Goal: Task Accomplishment & Management: Use online tool/utility

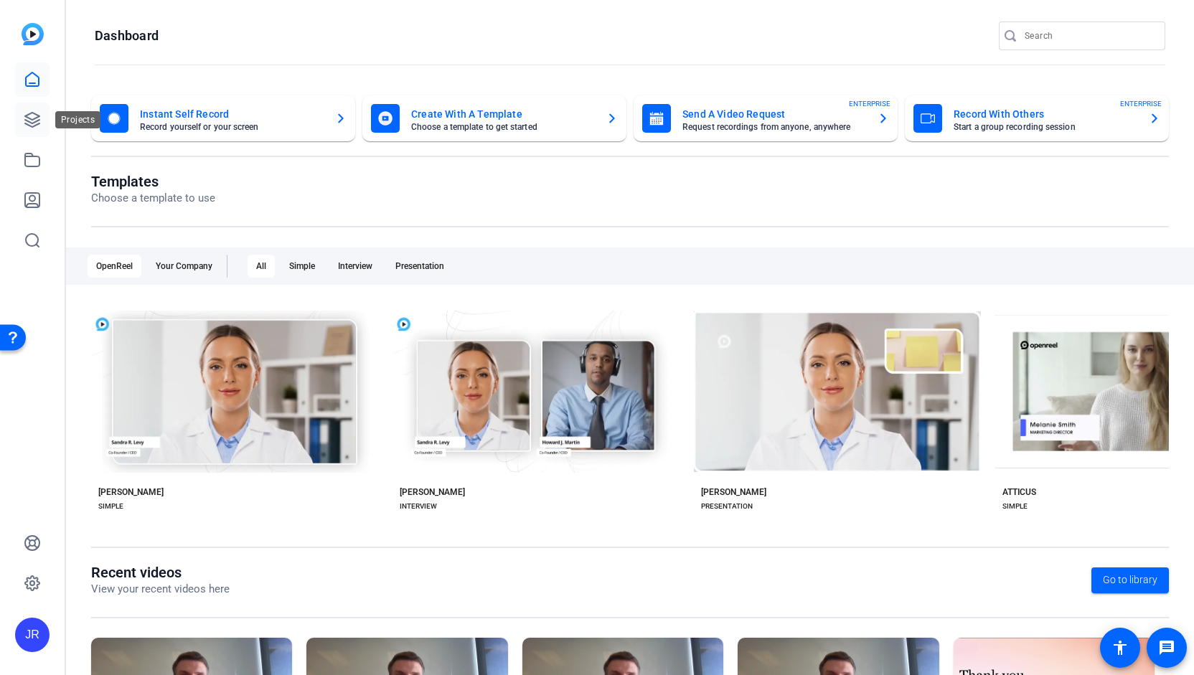
click at [32, 131] on link at bounding box center [32, 120] width 34 height 34
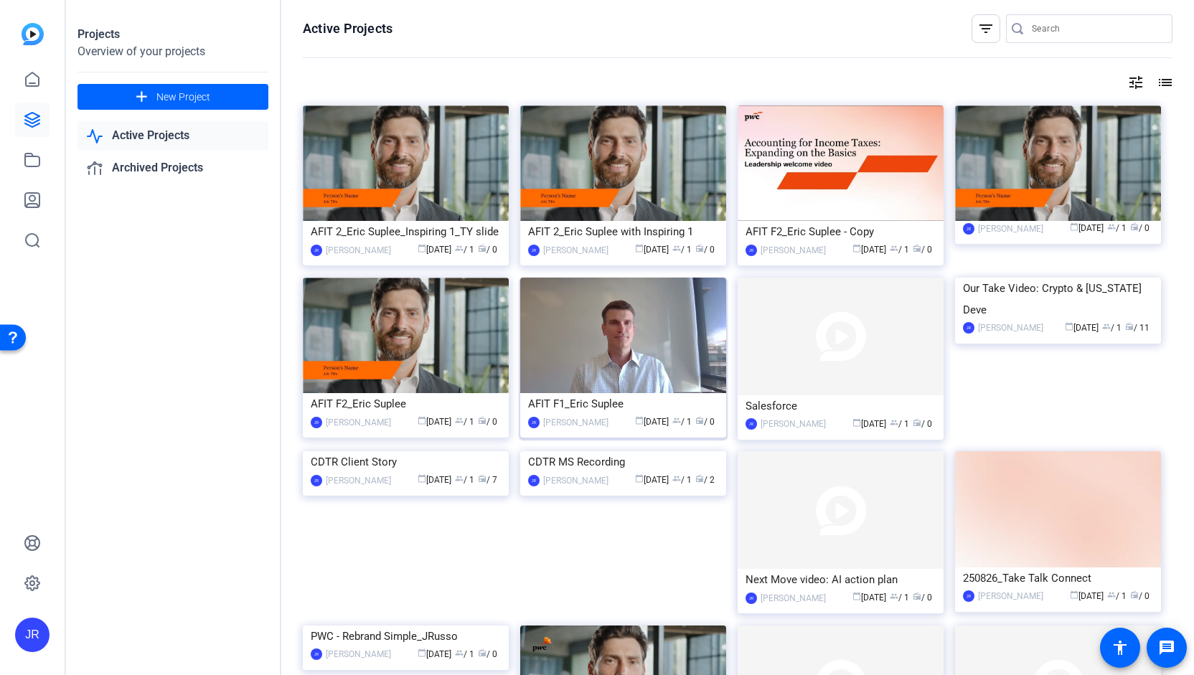
click at [619, 393] on div "AFIT F1_Eric Suplee" at bounding box center [623, 404] width 190 height 22
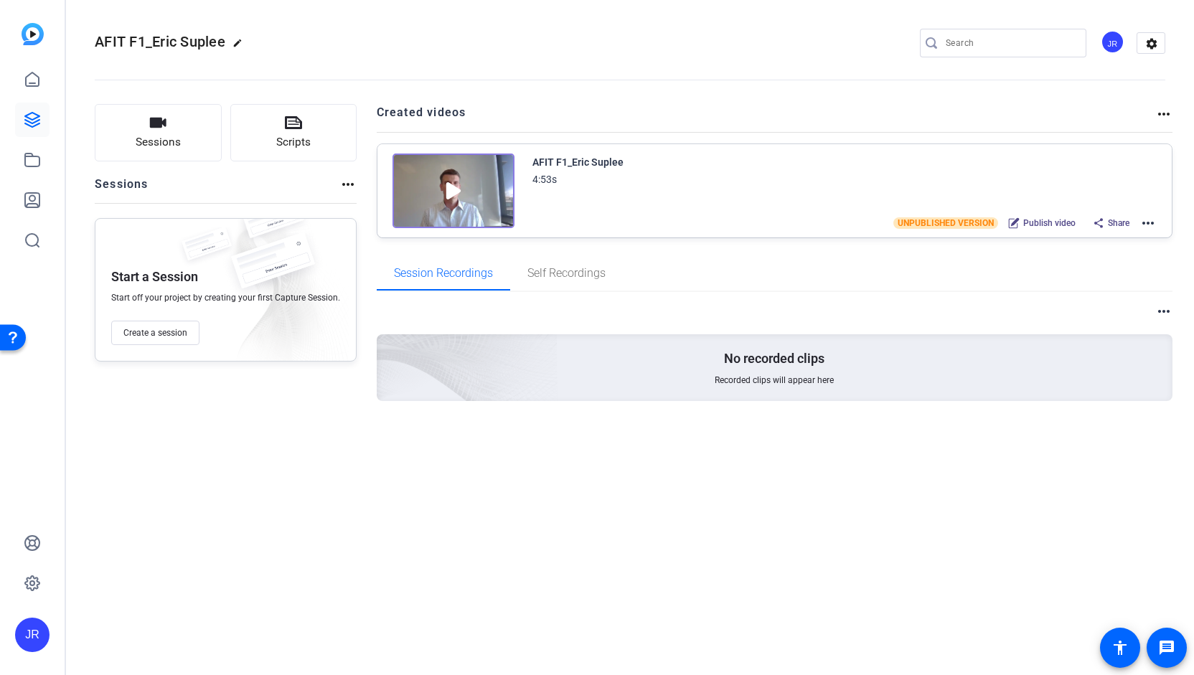
click at [1150, 225] on mat-icon "more_horiz" at bounding box center [1148, 223] width 17 height 17
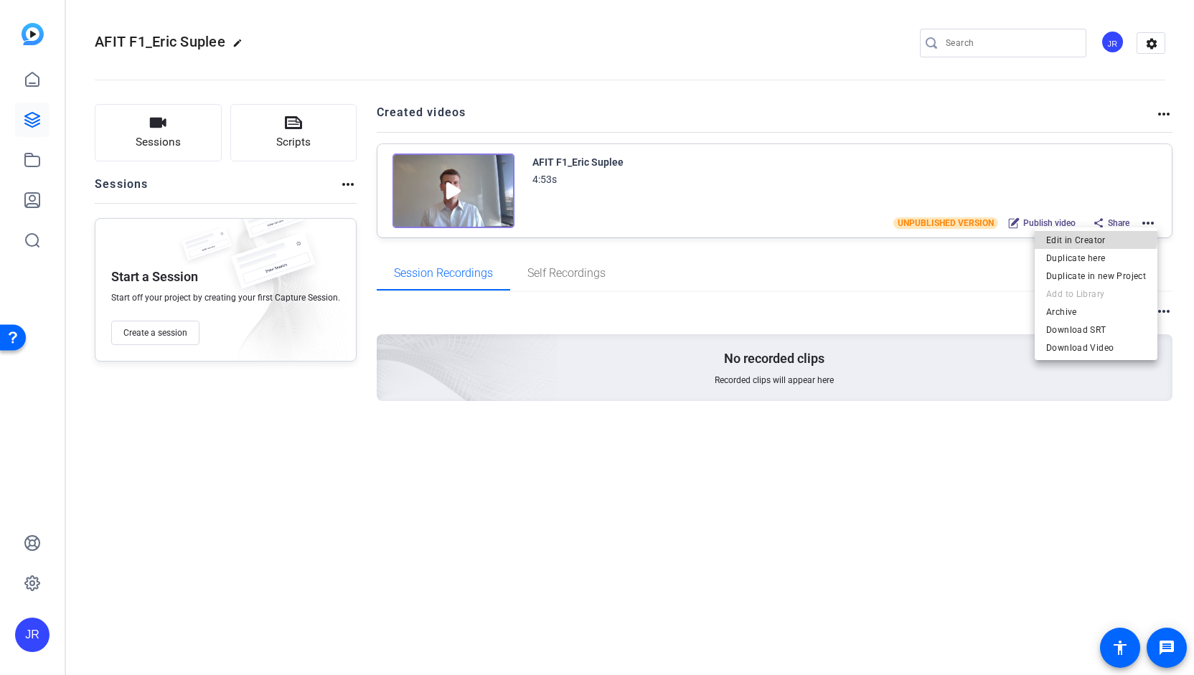
click at [1077, 235] on span "Edit in Creator" at bounding box center [1096, 239] width 100 height 17
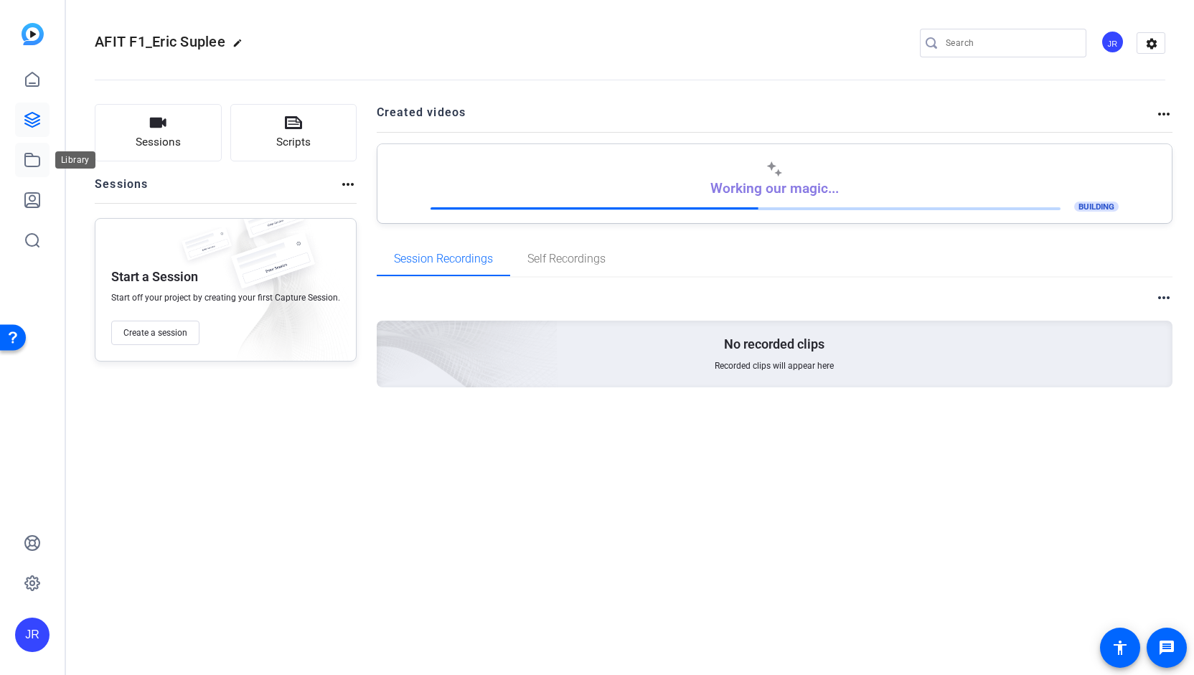
click at [36, 161] on icon at bounding box center [32, 159] width 17 height 17
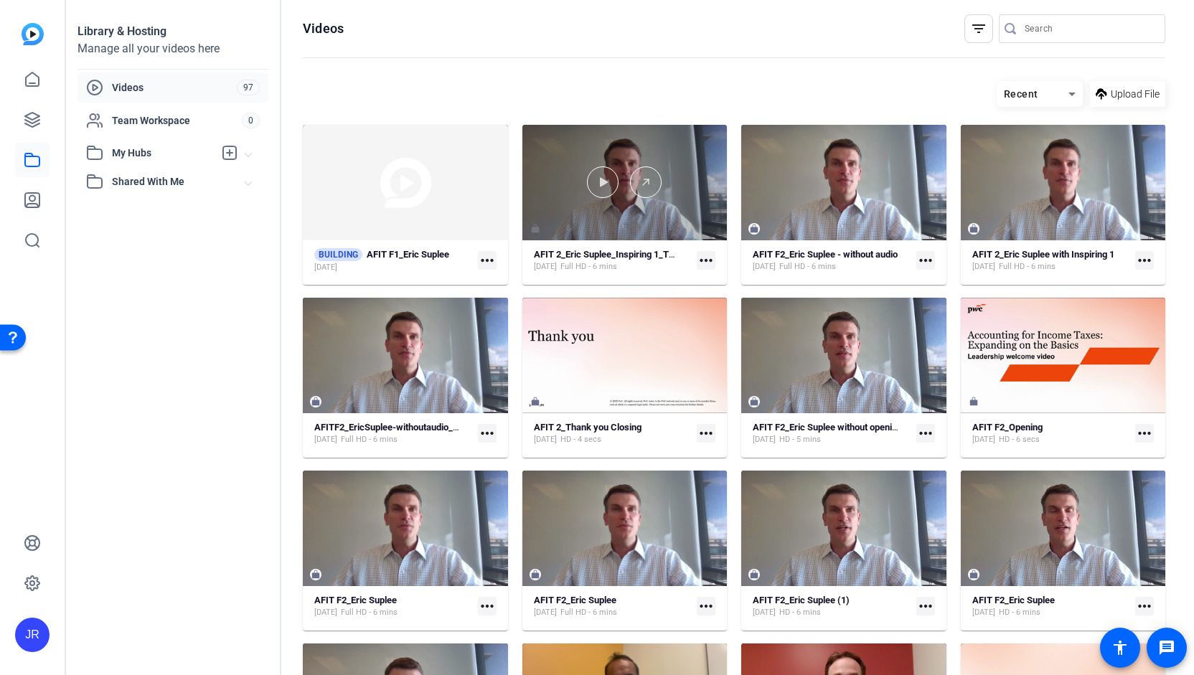
click at [681, 227] on div at bounding box center [624, 183] width 205 height 116
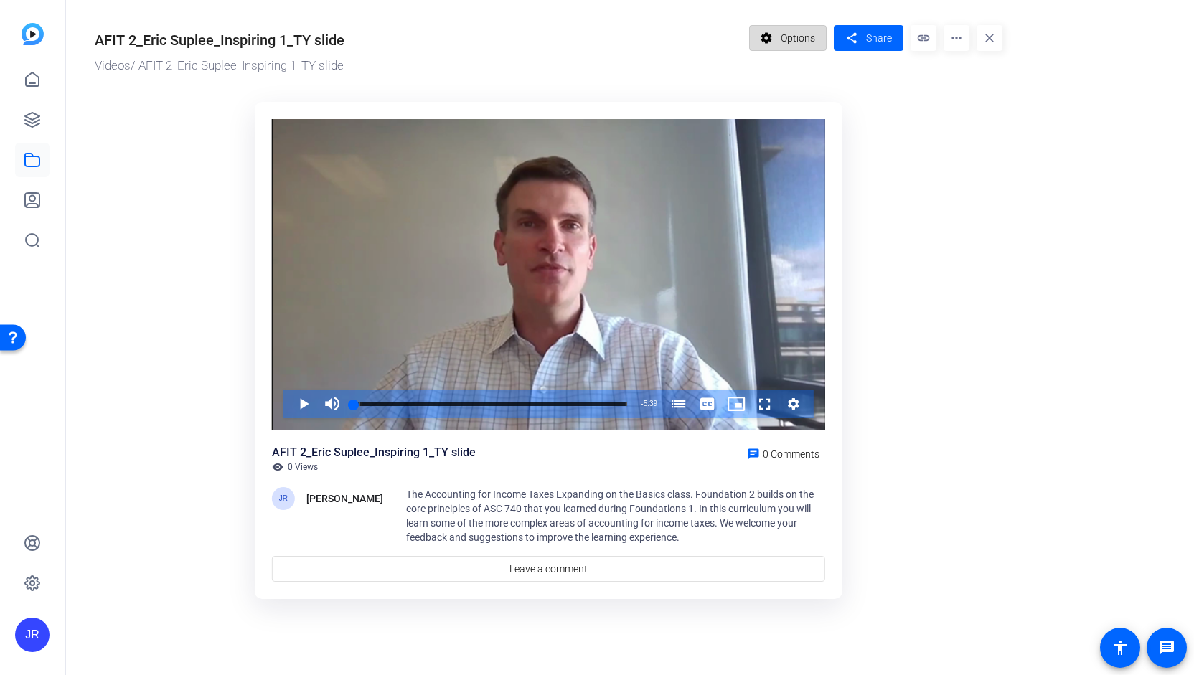
click at [803, 37] on span "Options" at bounding box center [798, 37] width 34 height 27
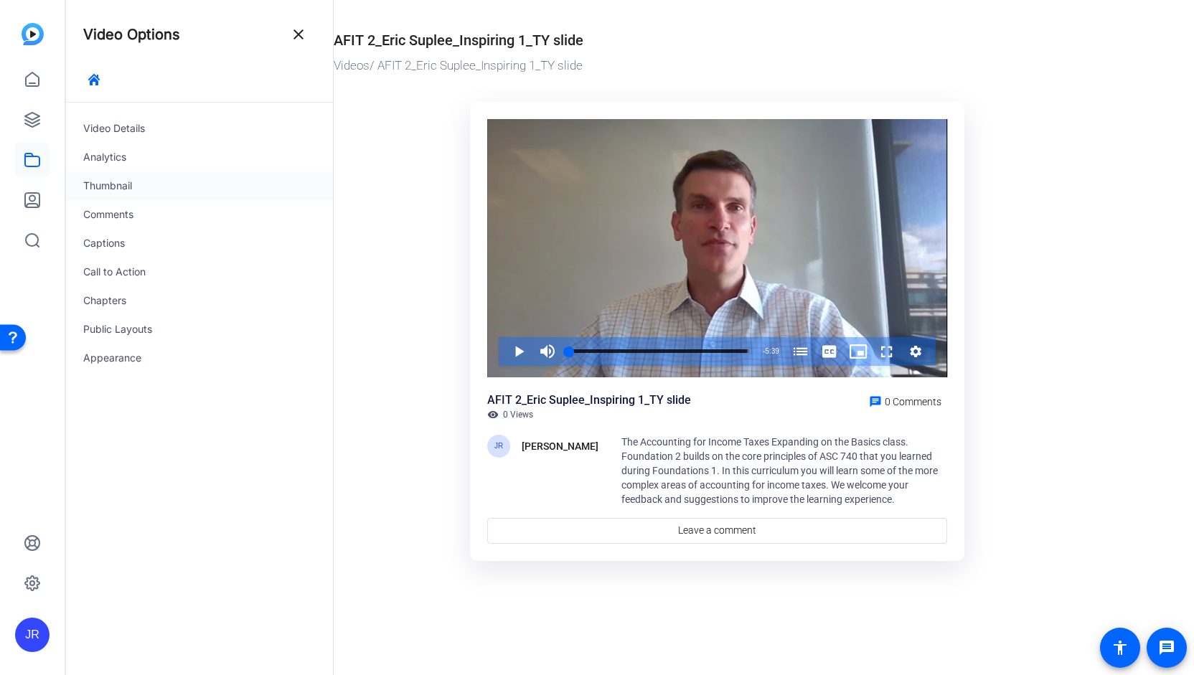
click at [121, 177] on div "Thumbnail" at bounding box center [199, 186] width 267 height 29
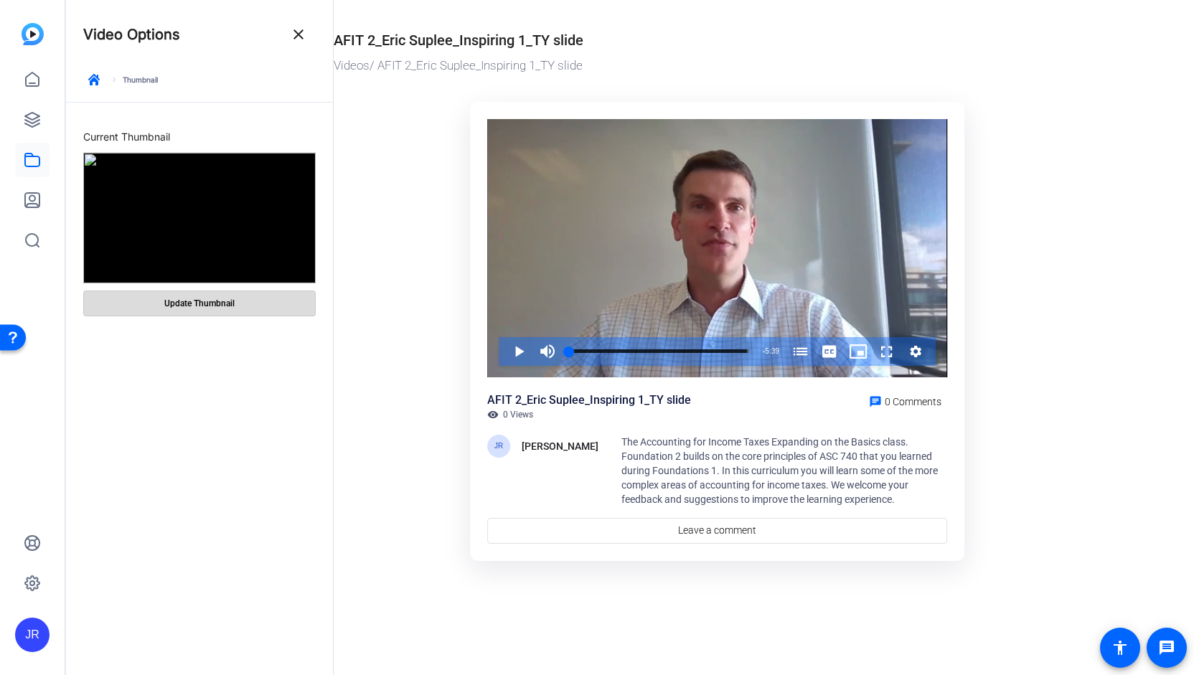
click at [189, 306] on span "Update Thumbnail" at bounding box center [199, 303] width 70 height 11
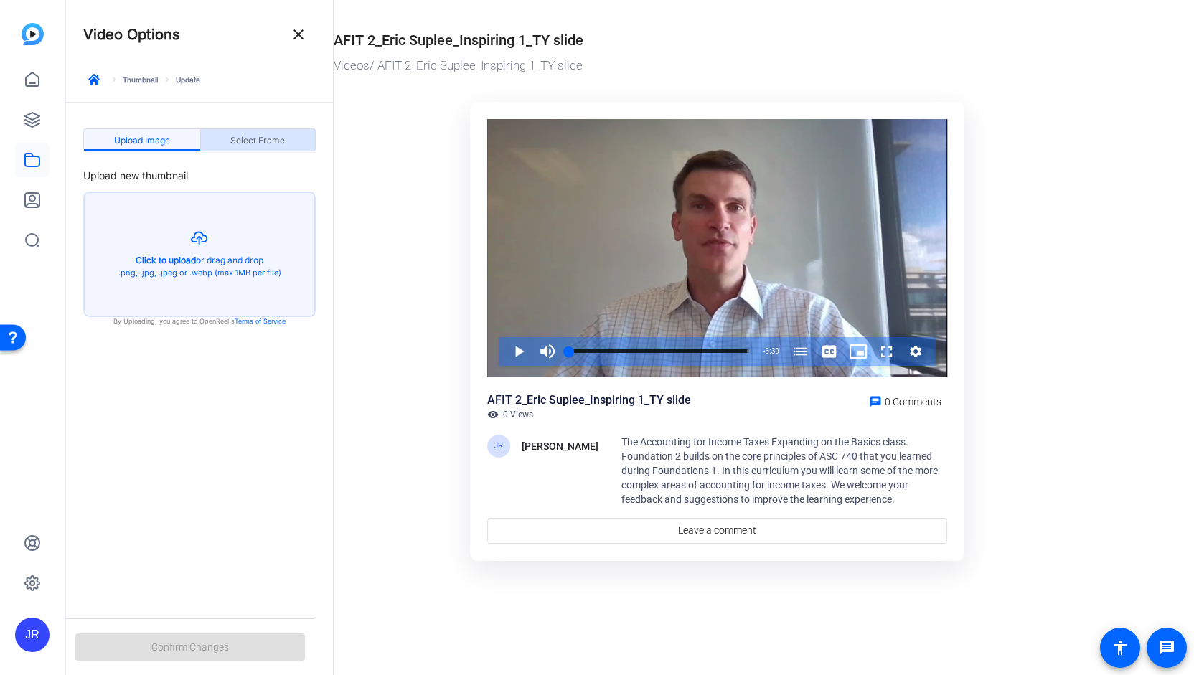
click at [260, 132] on span "Select Frame" at bounding box center [257, 140] width 55 height 23
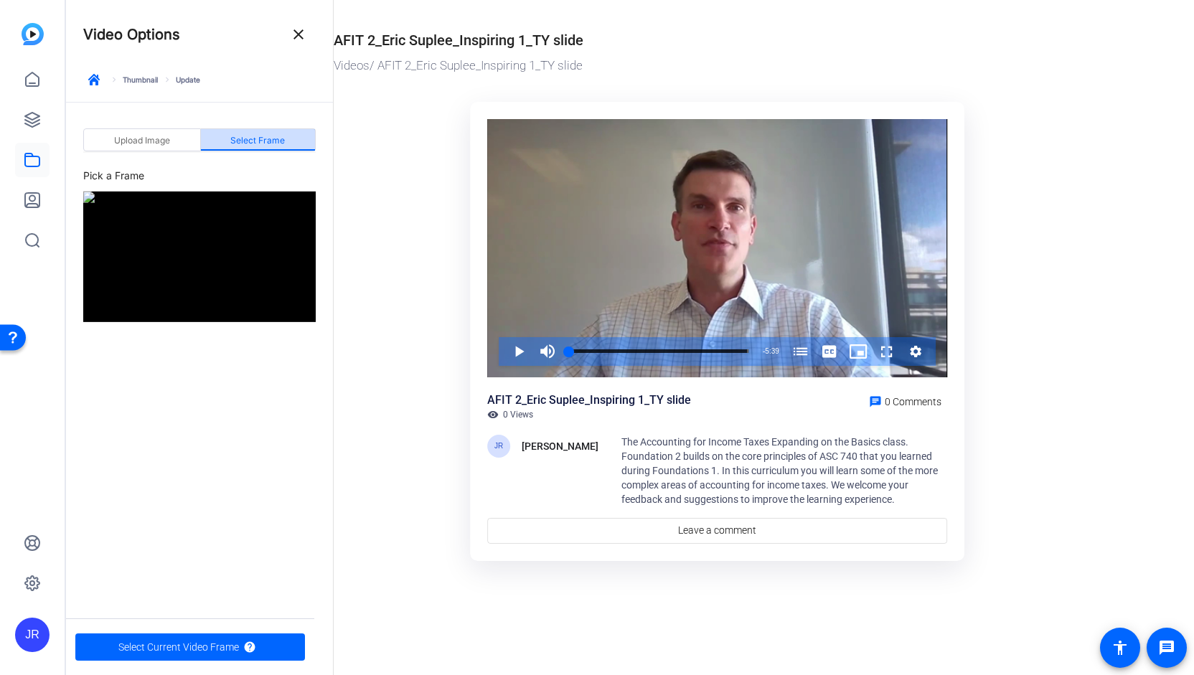
click at [273, 146] on span "Select Frame" at bounding box center [257, 140] width 55 height 23
click at [155, 234] on img at bounding box center [199, 257] width 233 height 131
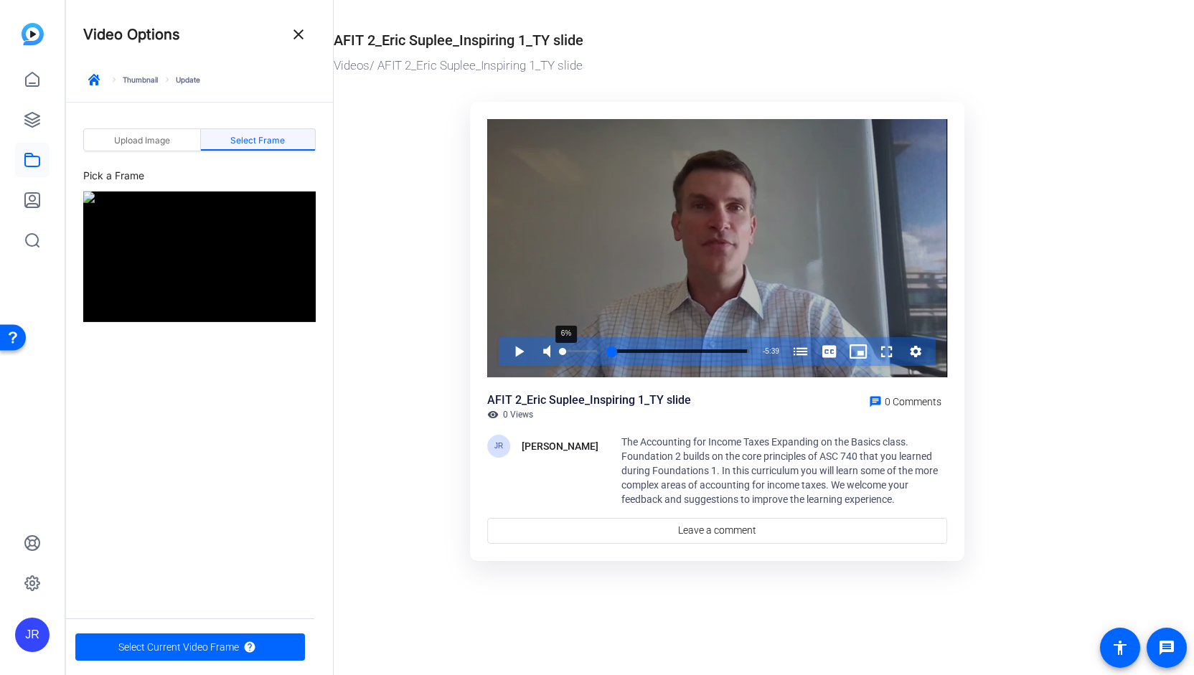
drag, startPoint x: 596, startPoint y: 351, endPoint x: 563, endPoint y: 354, distance: 33.1
click at [563, 352] on div "Volume Level" at bounding box center [561, 351] width 1 height 2
drag, startPoint x: 564, startPoint y: 351, endPoint x: 586, endPoint y: 351, distance: 22.2
click at [584, 351] on div "Volume Level" at bounding box center [572, 351] width 23 height 2
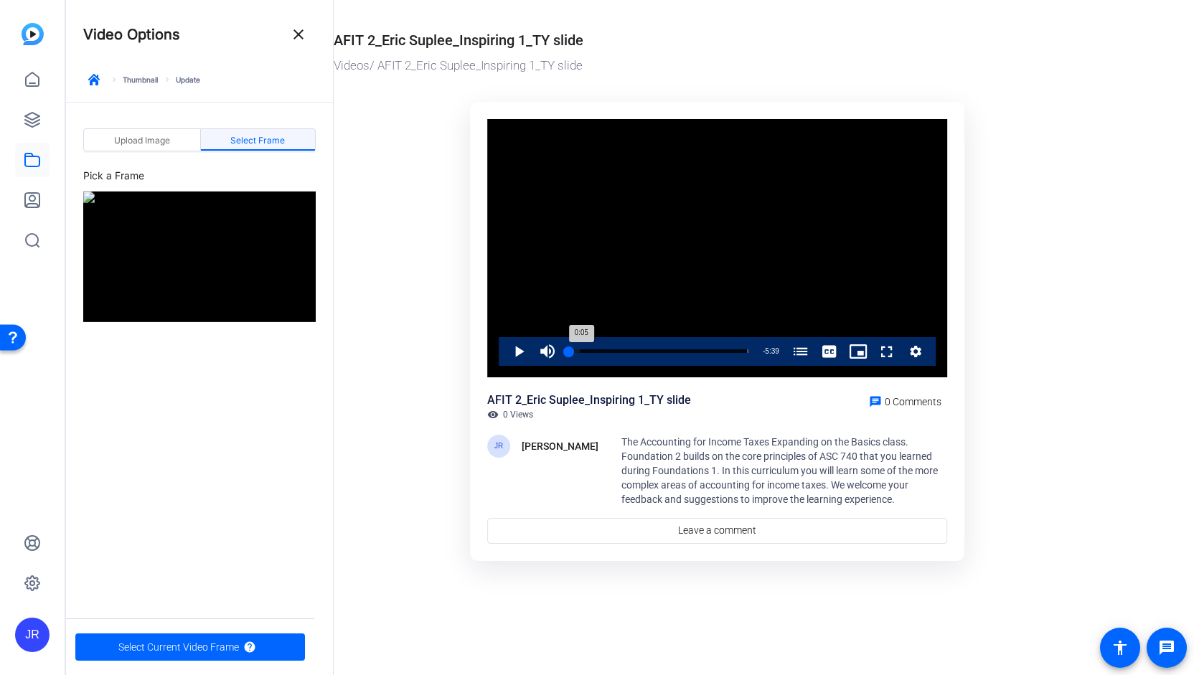
drag, startPoint x: 613, startPoint y: 353, endPoint x: 569, endPoint y: 356, distance: 43.9
click at [569, 353] on div "Loaded : 6.11% 0:00 0:05 Accounting for Income Taxes (00:06)" at bounding box center [658, 351] width 179 height 4
click at [267, 136] on span "Select Frame" at bounding box center [257, 140] width 55 height 9
click at [568, 212] on video "Video Player" at bounding box center [717, 248] width 460 height 258
click at [174, 250] on img at bounding box center [199, 257] width 233 height 131
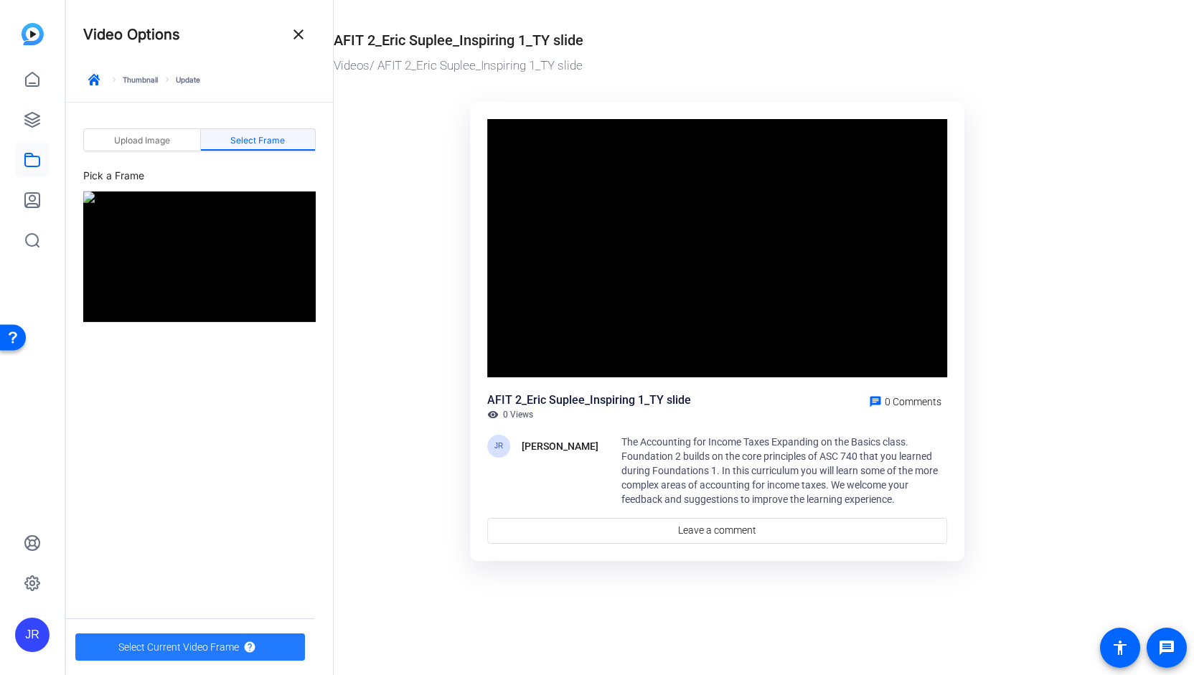
click at [166, 645] on span "Select Current Video Frame" at bounding box center [178, 647] width 121 height 27
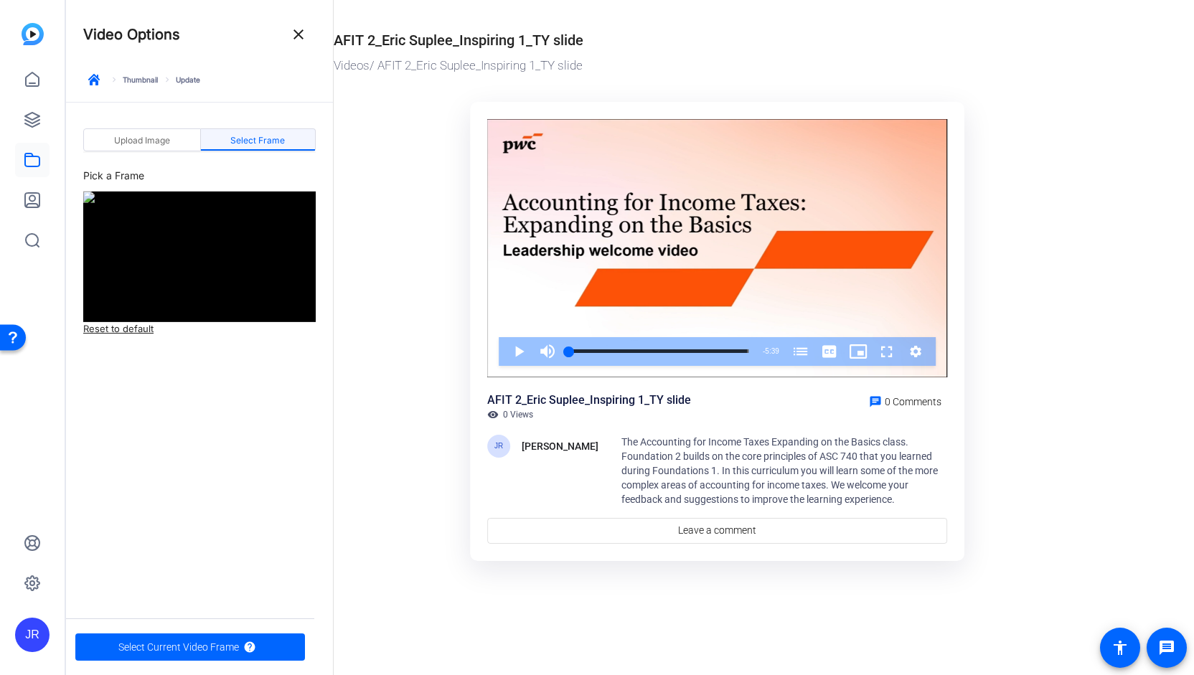
click at [1053, 193] on ktd-grid "Video Player is loading. Play Video Play Mute Current Time 0:00 / Duration 5:39…" at bounding box center [717, 333] width 767 height 481
click at [571, 516] on span at bounding box center [717, 531] width 459 height 34
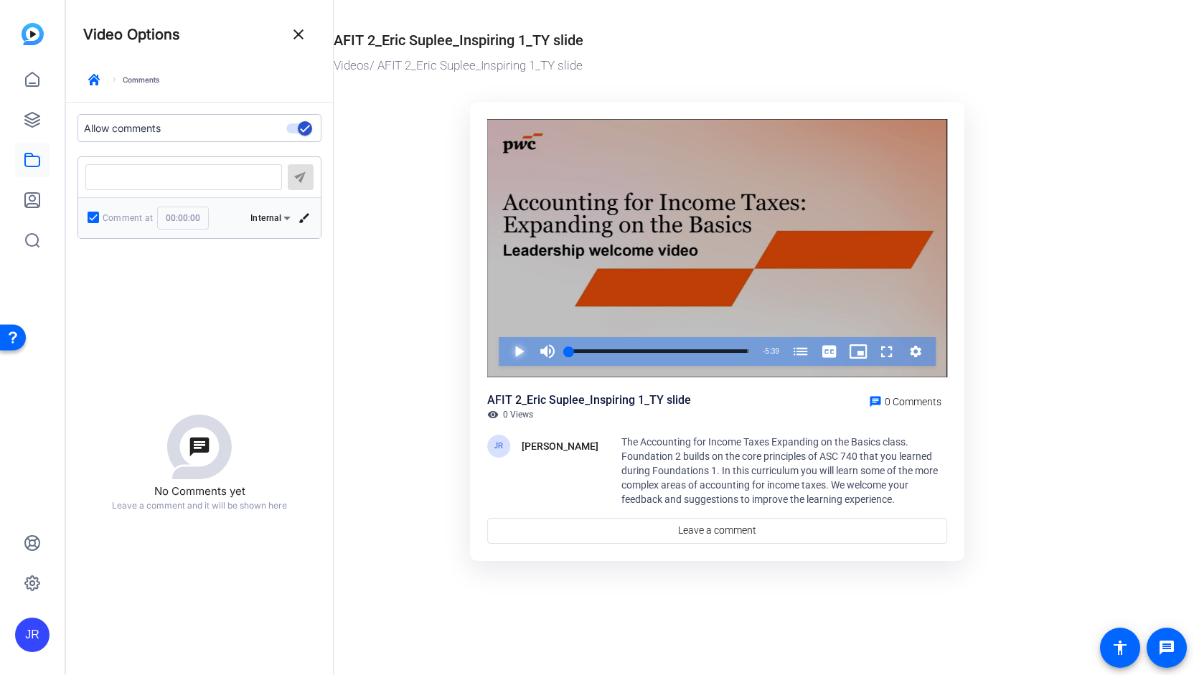
click at [504, 352] on span "Video Player" at bounding box center [504, 351] width 0 height 29
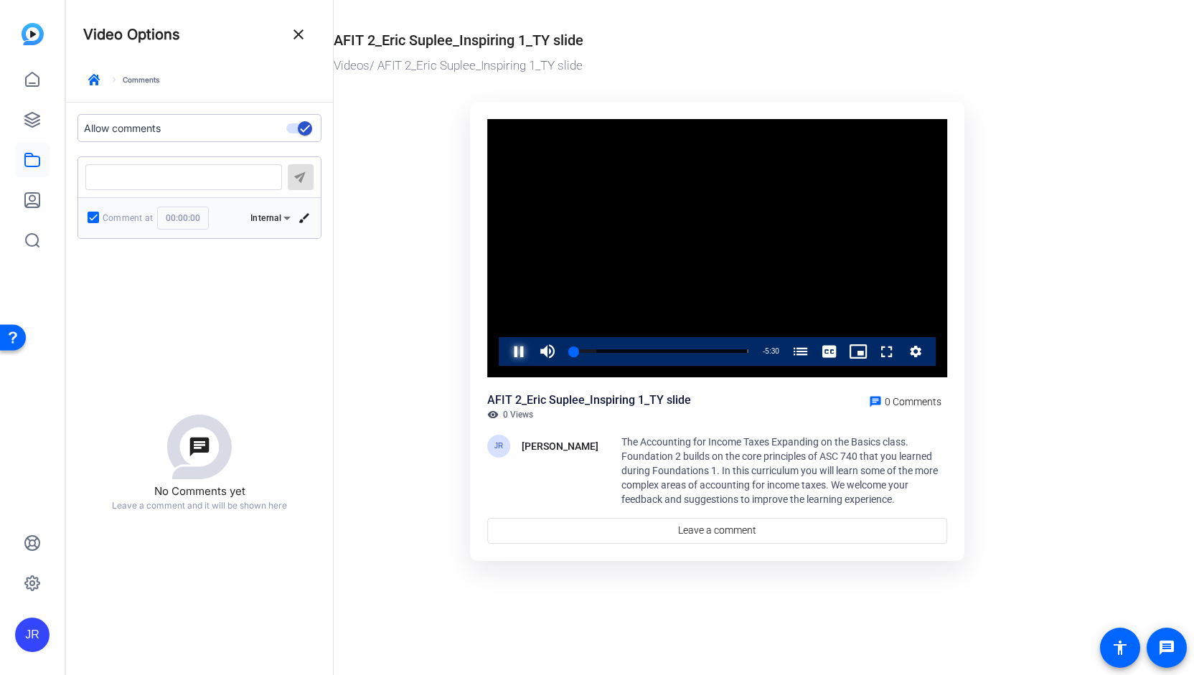
click at [504, 348] on span "Video Player" at bounding box center [504, 351] width 0 height 29
click at [1033, 295] on ktd-grid "Video Player is loading. Play Video Play Mute Current Time 0:09 / Duration 5:39…" at bounding box center [717, 333] width 767 height 481
click at [301, 34] on mat-icon "close" at bounding box center [298, 34] width 17 height 17
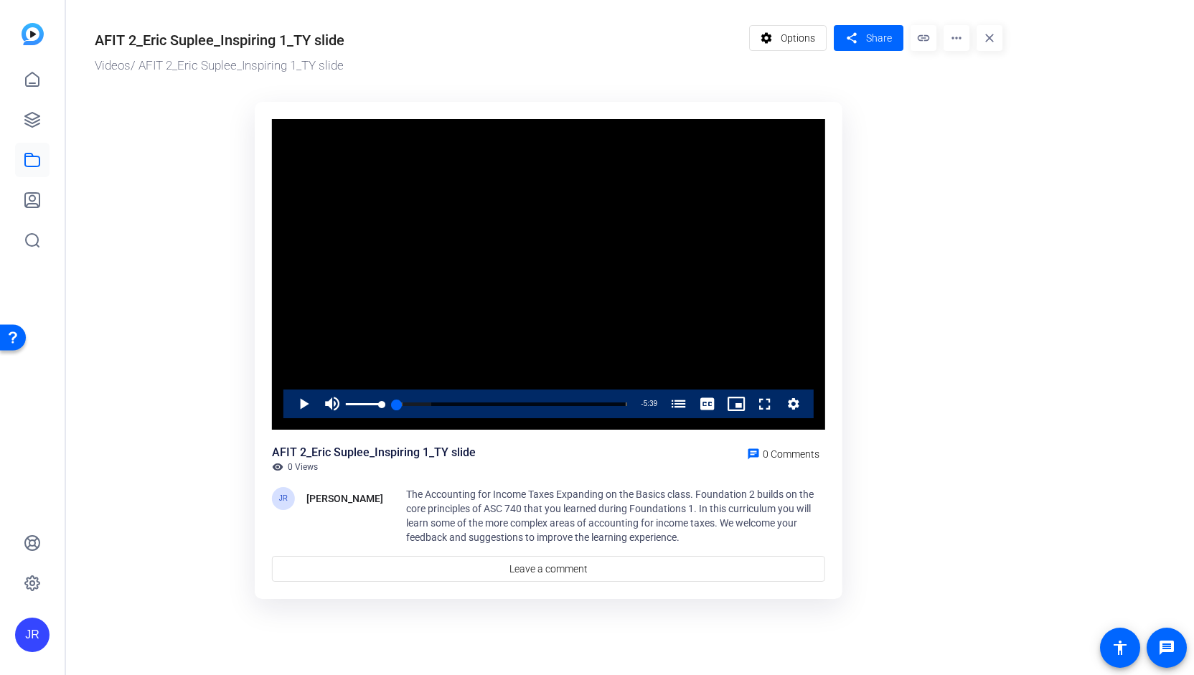
drag, startPoint x: 359, startPoint y: 407, endPoint x: 336, endPoint y: 412, distance: 23.5
click at [336, 412] on div "Play Mute Current Time 0:00 / Duration 5:39 Loaded : 15.06% 0:00 0:00 Accountin…" at bounding box center [548, 404] width 530 height 29
click at [962, 37] on mat-icon "more_horiz" at bounding box center [957, 38] width 26 height 26
click at [972, 113] on span "Download" at bounding box center [985, 117] width 60 height 17
